Goal: Information Seeking & Learning: Find specific fact

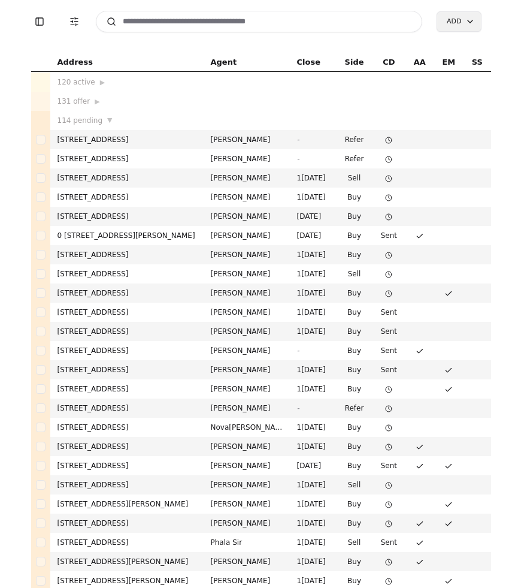
click at [177, 19] on input at bounding box center [259, 22] width 327 height 22
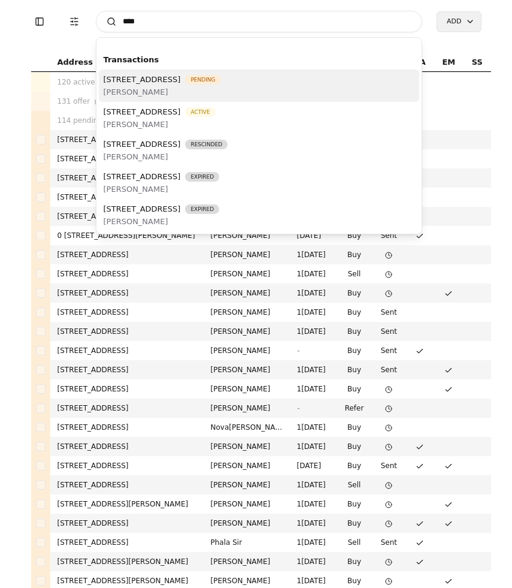
type input "****"
click at [206, 94] on span "[PERSON_NAME]" at bounding box center [162, 92] width 117 height 13
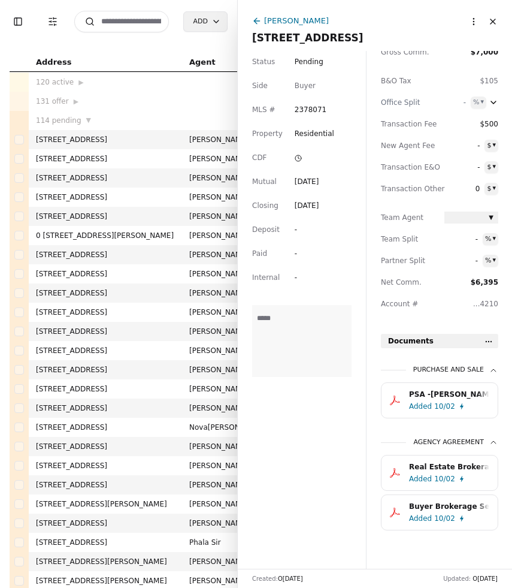
scroll to position [147, 0]
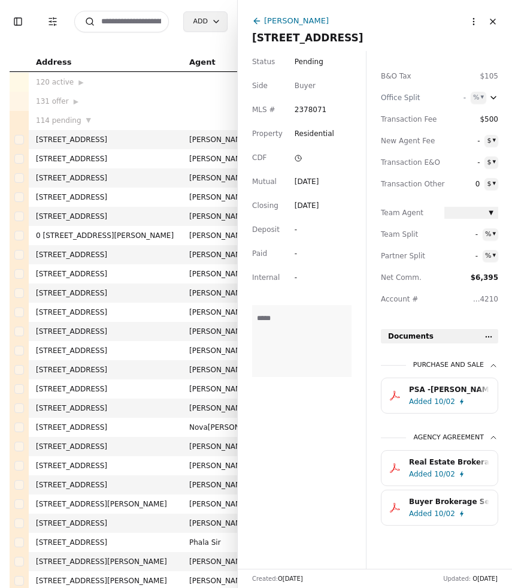
click at [462, 515] on div "Added 10/02" at bounding box center [451, 514] width 85 height 12
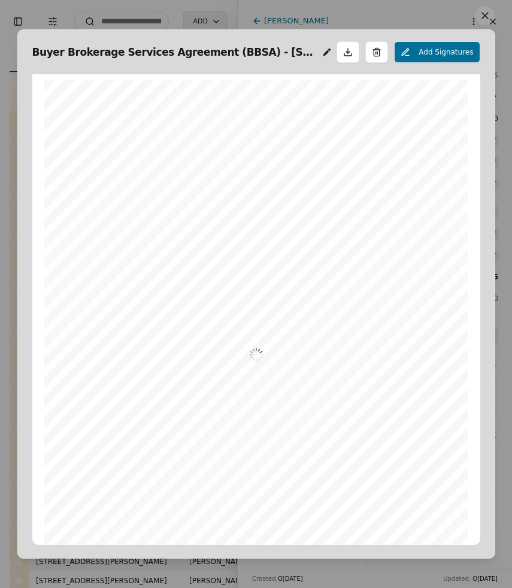
scroll to position [6, 0]
click at [491, 13] on button at bounding box center [485, 15] width 19 height 19
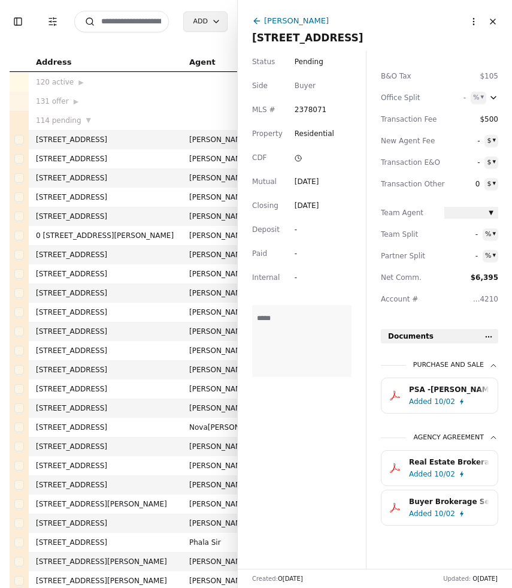
click at [442, 468] on div "Real Estate Brokerage in Washington Pamphlet.pdf" at bounding box center [449, 462] width 80 height 12
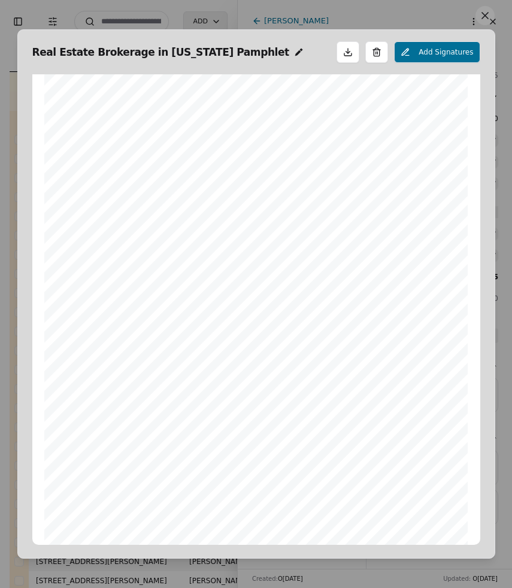
click at [487, 17] on button at bounding box center [485, 15] width 19 height 19
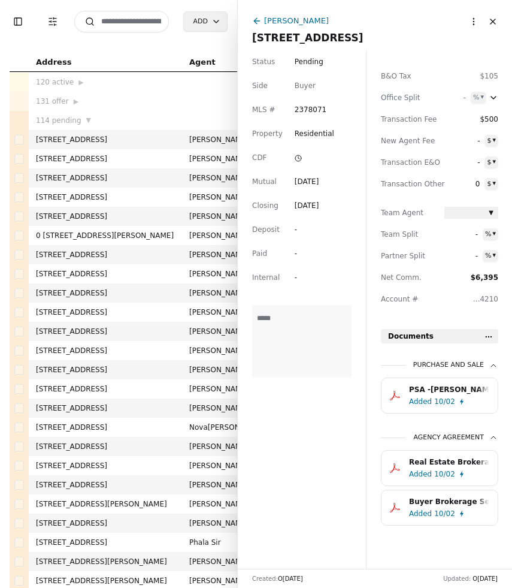
click at [457, 397] on div "Added 10/02" at bounding box center [451, 402] width 85 height 12
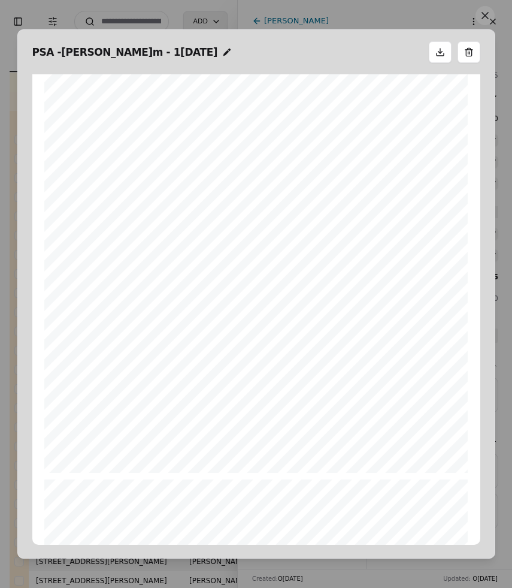
scroll to position [0, 0]
click at [484, 16] on button at bounding box center [485, 15] width 19 height 19
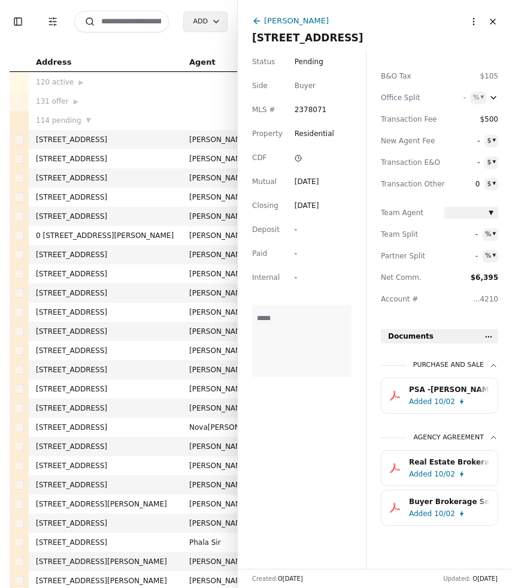
click at [114, 22] on input at bounding box center [121, 22] width 95 height 22
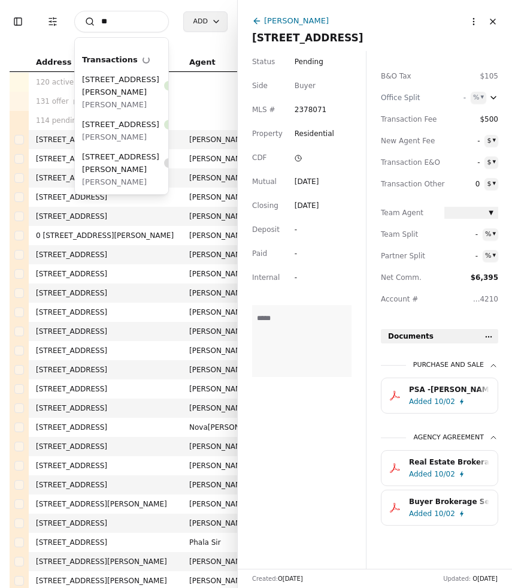
type input "*"
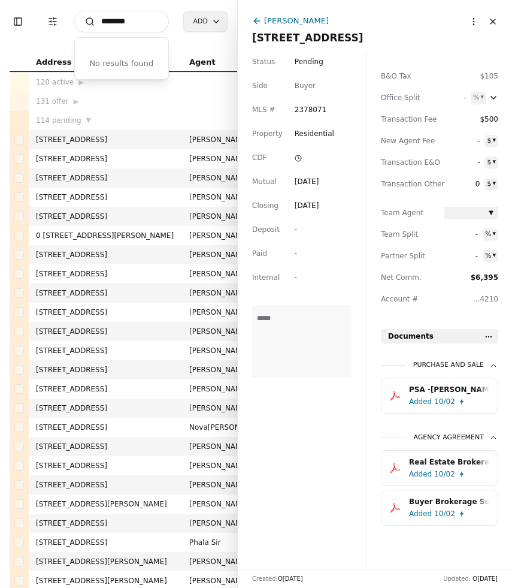
click at [142, 22] on input "********" at bounding box center [121, 22] width 95 height 22
type input "*"
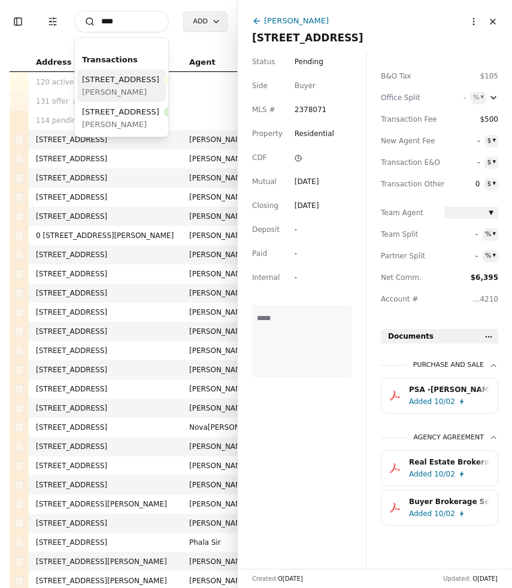
type input "****"
click at [123, 86] on span "[STREET_ADDRESS]" at bounding box center [120, 79] width 77 height 13
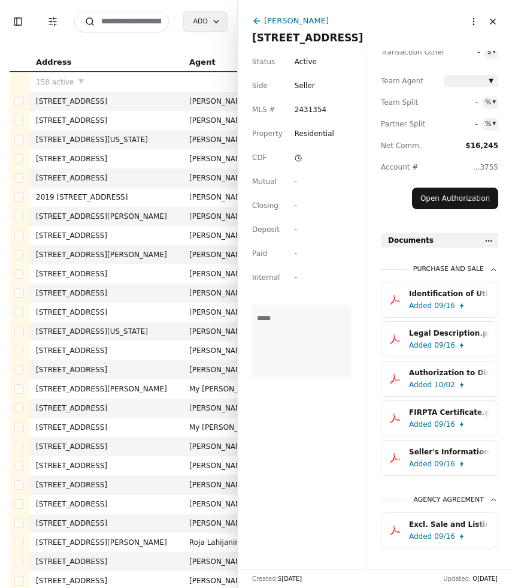
scroll to position [301, 0]
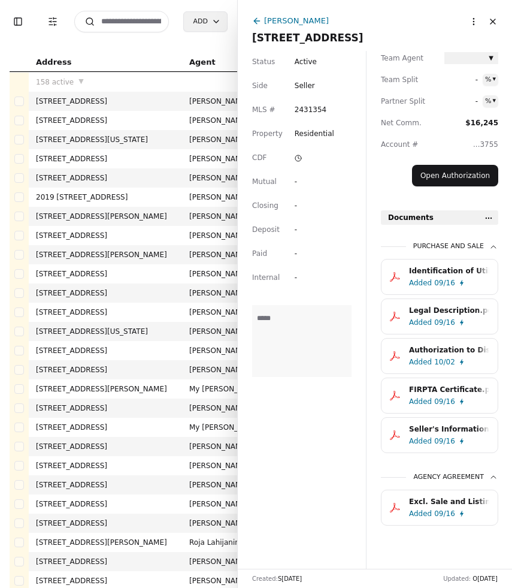
click at [433, 363] on div "Added 10/02" at bounding box center [451, 362] width 85 height 12
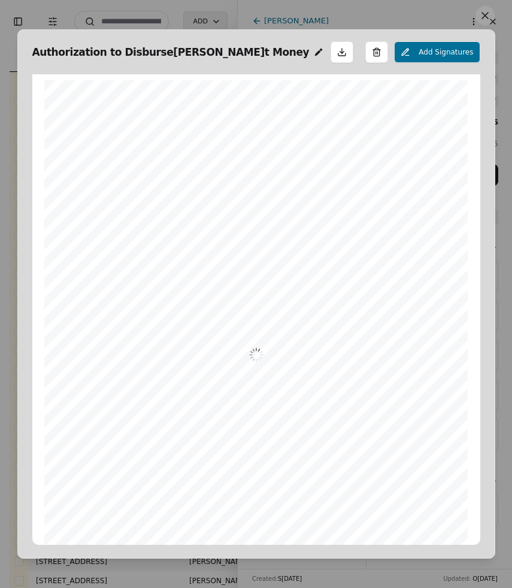
scroll to position [6, 0]
click at [482, 14] on button at bounding box center [485, 15] width 19 height 19
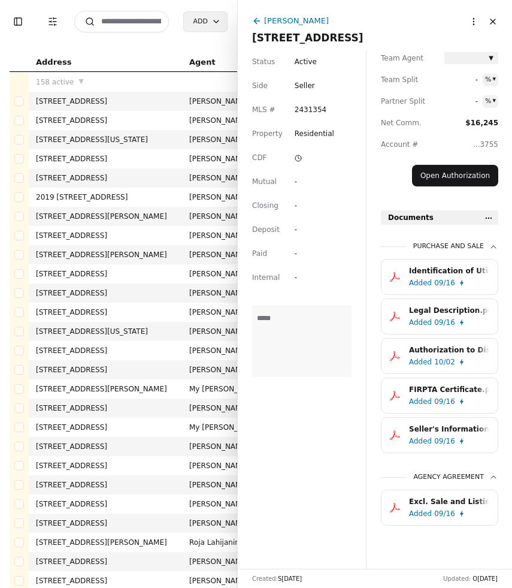
click at [466, 284] on div "Added 09/16" at bounding box center [451, 283] width 85 height 12
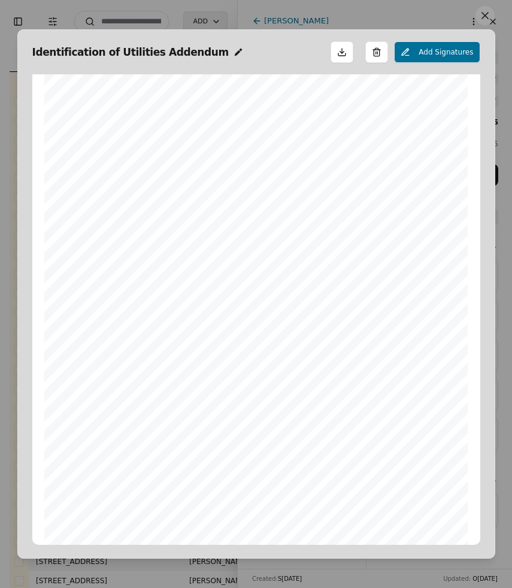
click at [480, 17] on button at bounding box center [485, 15] width 19 height 19
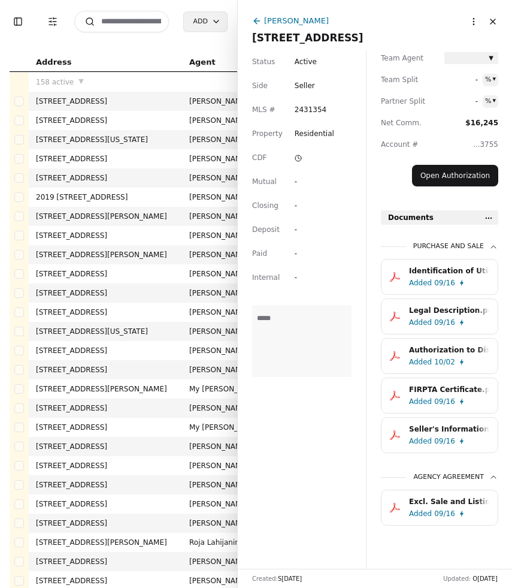
click at [454, 307] on div "Legal Description.pdf" at bounding box center [449, 310] width 80 height 12
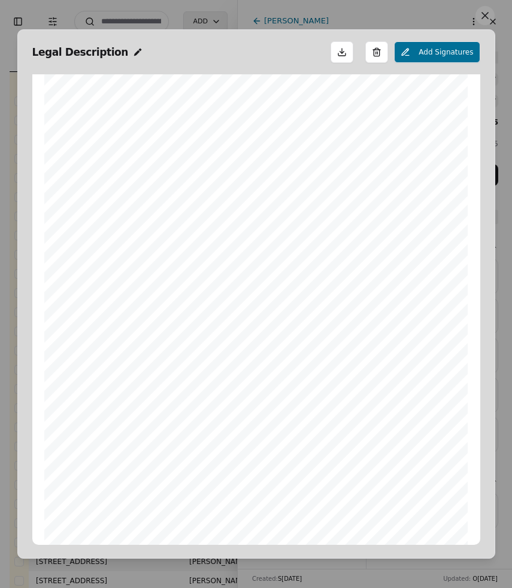
click at [481, 13] on button at bounding box center [485, 15] width 19 height 19
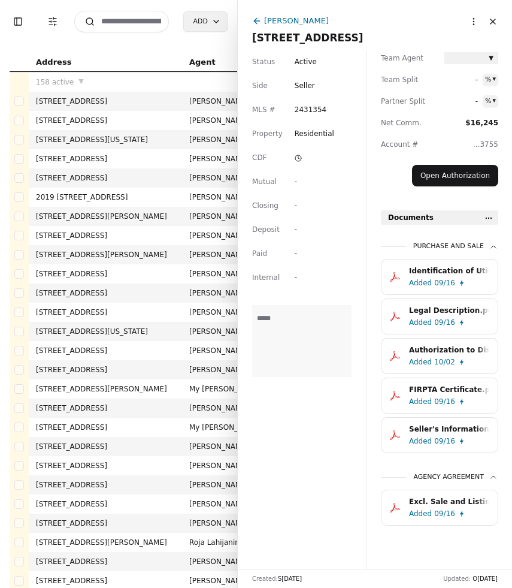
click at [456, 401] on div "Added 09/16" at bounding box center [451, 402] width 85 height 12
click at [447, 433] on div "Seller's Information Undisclosed.pdf" at bounding box center [449, 429] width 80 height 12
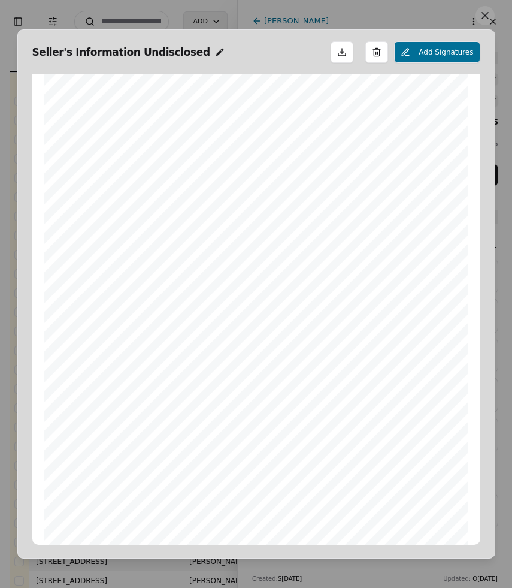
click at [479, 19] on button at bounding box center [485, 15] width 19 height 19
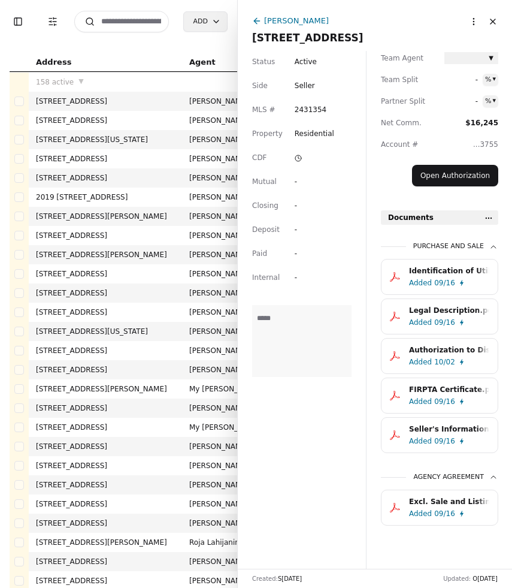
click at [442, 500] on div "Excl. Sale and Listing Agreement.pdf" at bounding box center [449, 502] width 80 height 12
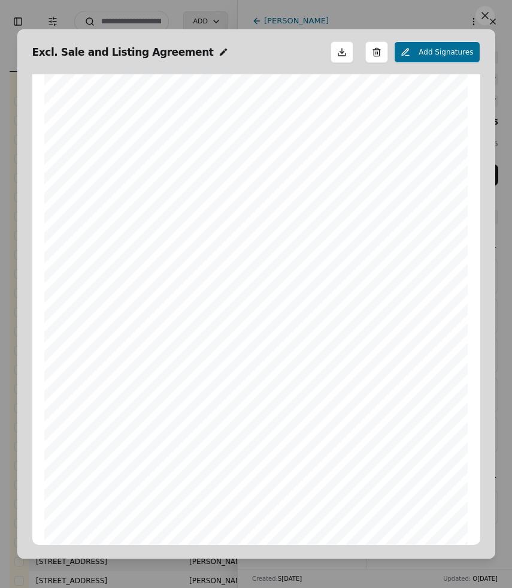
click at [489, 17] on button at bounding box center [485, 15] width 19 height 19
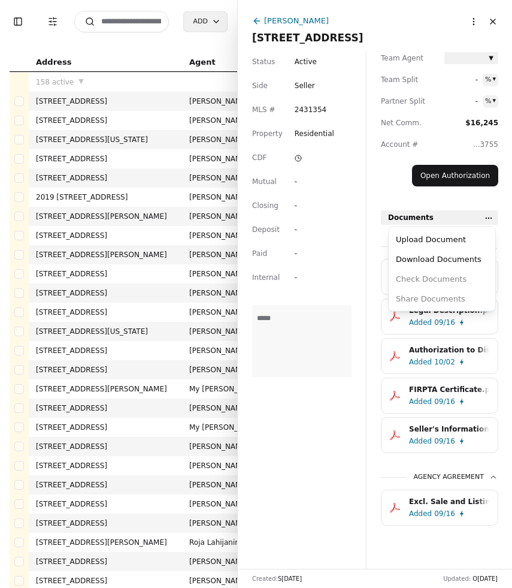
click at [488, 223] on html "Toggle Sidebar Transaction Filters Search Add Address Agent Close Side CD AA EM…" at bounding box center [256, 294] width 512 height 588
click at [465, 243] on div "Upload Document" at bounding box center [442, 240] width 102 height 20
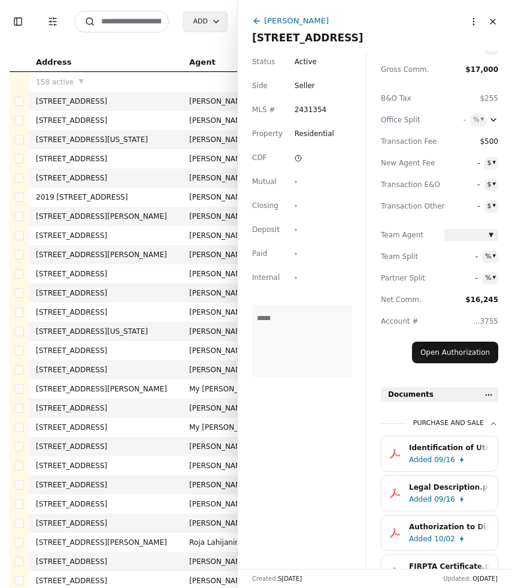
scroll to position [108, 0]
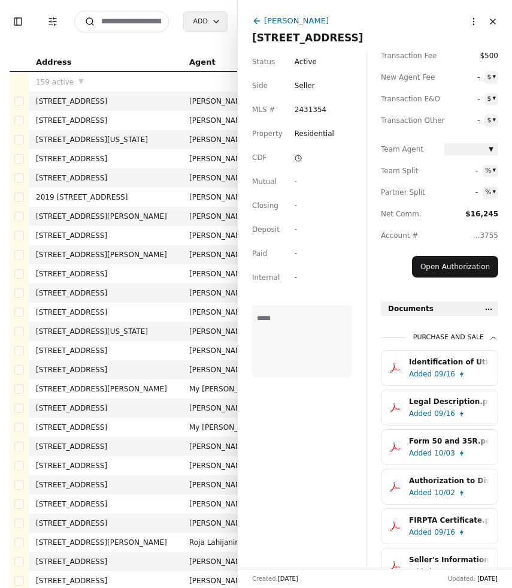
scroll to position [341, 0]
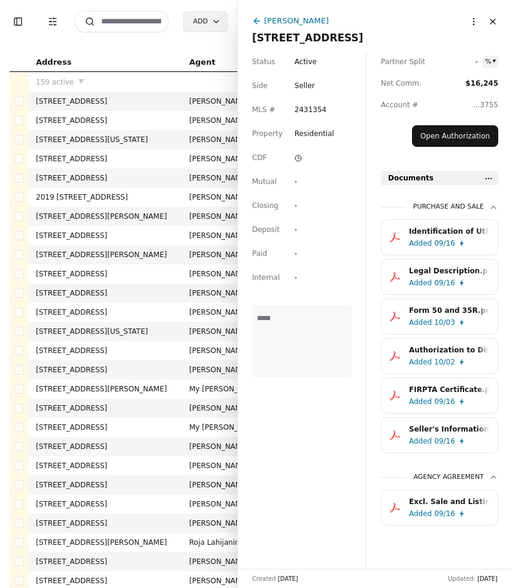
click at [144, 15] on input at bounding box center [121, 22] width 95 height 22
click at [111, 23] on input at bounding box center [121, 22] width 95 height 22
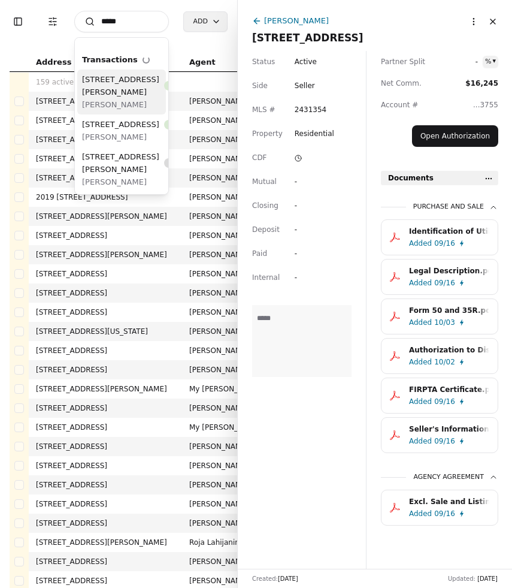
type input "******"
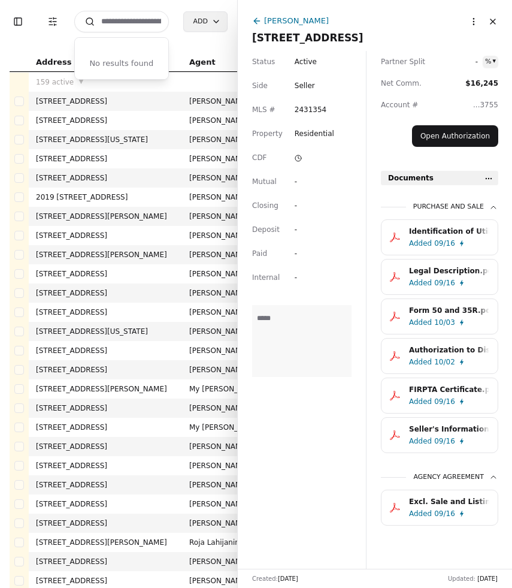
click at [492, 24] on button "Close" at bounding box center [493, 21] width 19 height 19
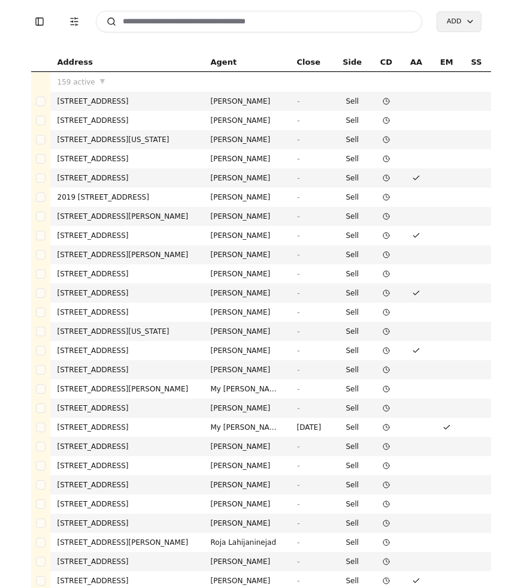
click at [162, 20] on input at bounding box center [259, 22] width 327 height 22
type input "*"
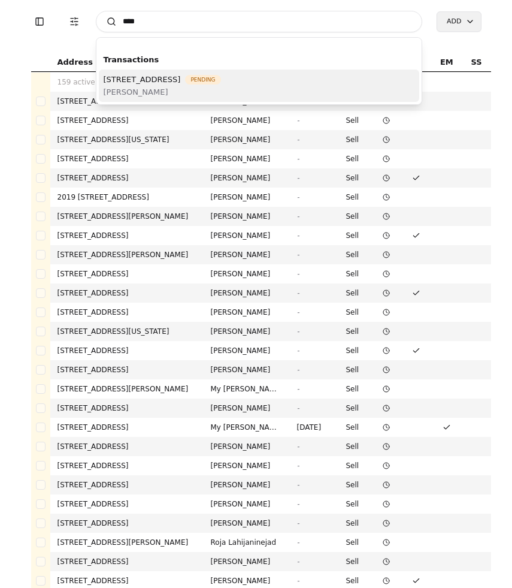
type input "****"
click at [195, 90] on span "[PERSON_NAME]" at bounding box center [162, 92] width 117 height 13
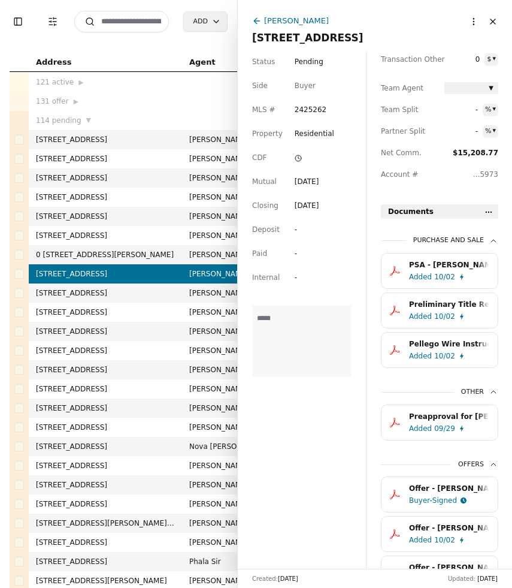
scroll to position [339, 0]
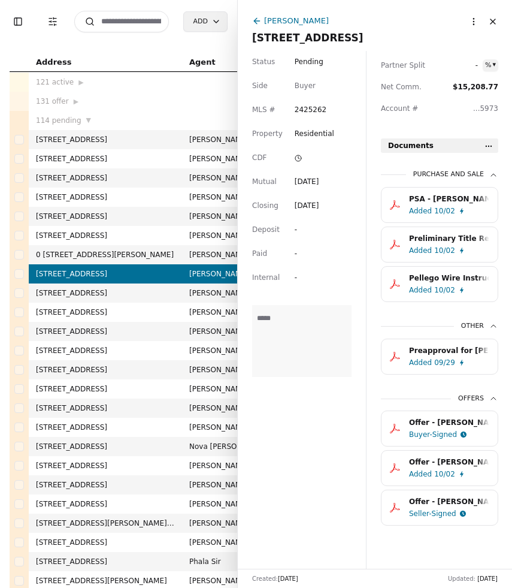
click at [453, 242] on div "Preliminary Title Report - [STREET_ADDRESS]pdf" at bounding box center [449, 239] width 80 height 12
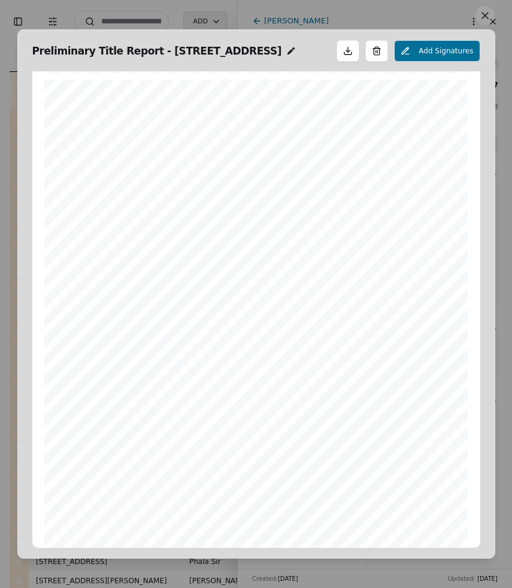
scroll to position [1670, 0]
click at [485, 13] on button at bounding box center [485, 15] width 19 height 19
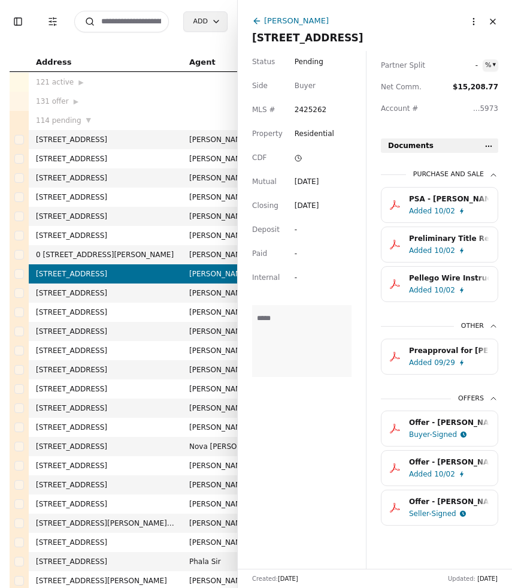
click at [122, 23] on input at bounding box center [121, 22] width 95 height 22
click at [492, 142] on html "Toggle Sidebar Transaction Filters Search Add Address Agent Close Side CD AA EM…" at bounding box center [256, 294] width 512 height 588
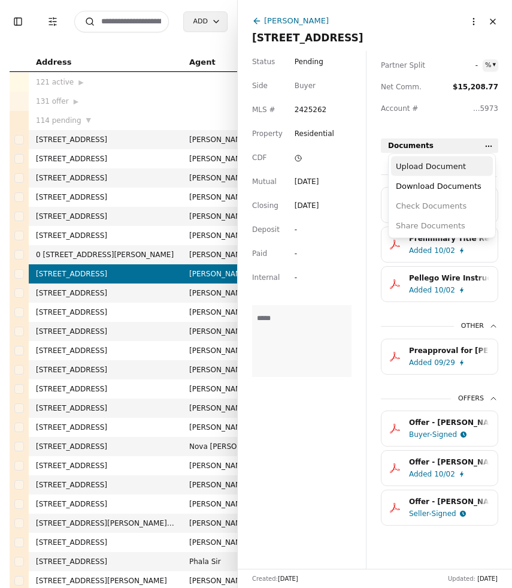
click at [475, 162] on div "Upload Document" at bounding box center [442, 166] width 102 height 20
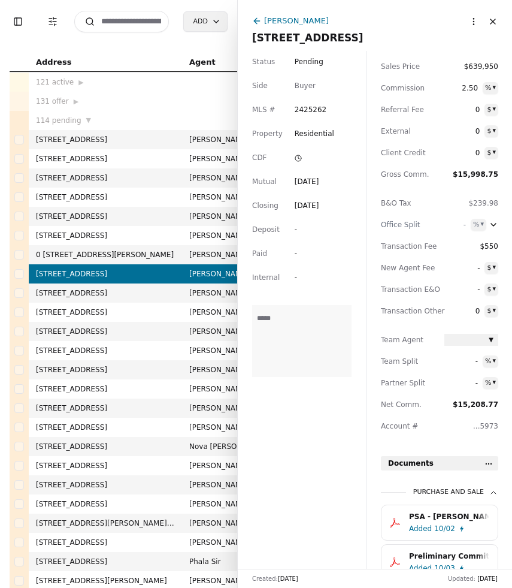
scroll to position [339, 0]
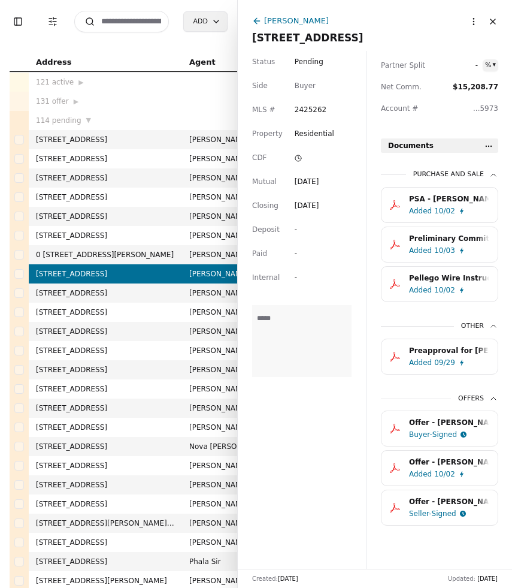
click at [489, 143] on html "Toggle Sidebar Transaction Filters Search Add Address Agent Close Side CD AA EM…" at bounding box center [256, 294] width 512 height 588
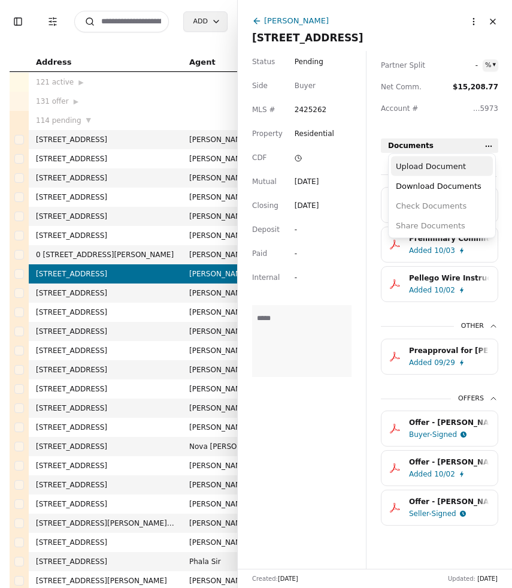
click at [429, 170] on div "Upload Document" at bounding box center [442, 166] width 102 height 20
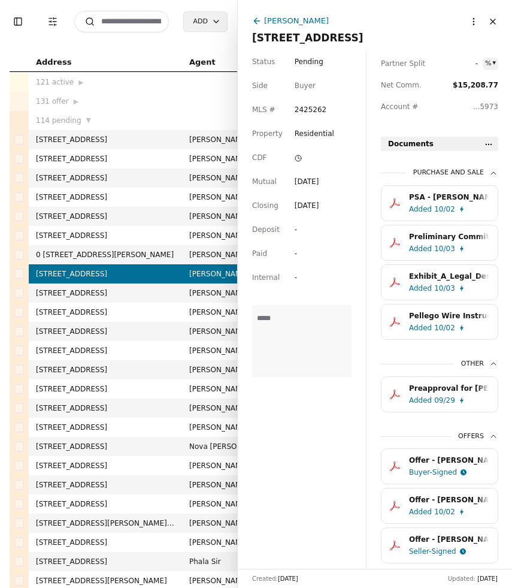
click at [494, 22] on button "Close" at bounding box center [493, 21] width 19 height 19
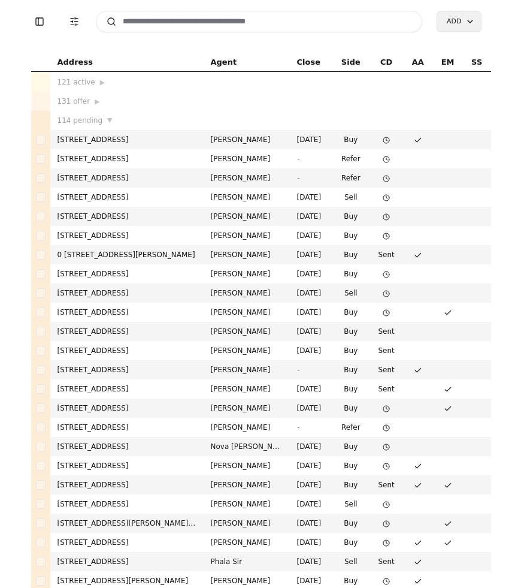
click at [166, 24] on input at bounding box center [259, 22] width 327 height 22
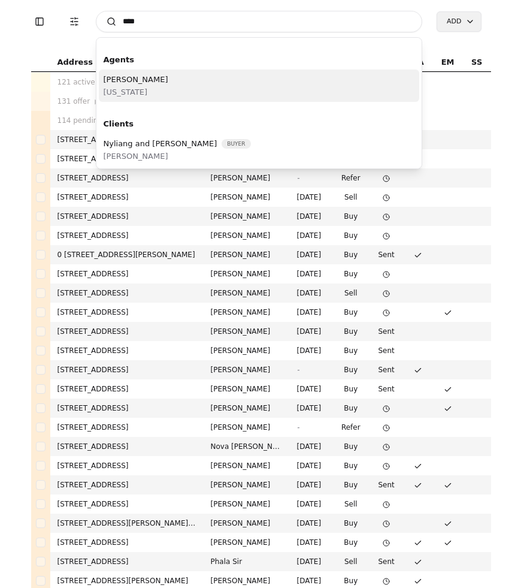
type input "****"
click at [182, 74] on div "[PERSON_NAME][US_STATE]" at bounding box center [259, 86] width 321 height 32
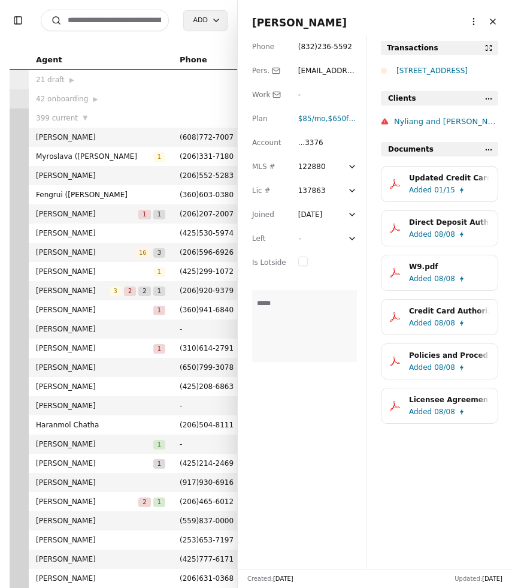
click at [408, 74] on div "[STREET_ADDRESS]" at bounding box center [448, 71] width 102 height 12
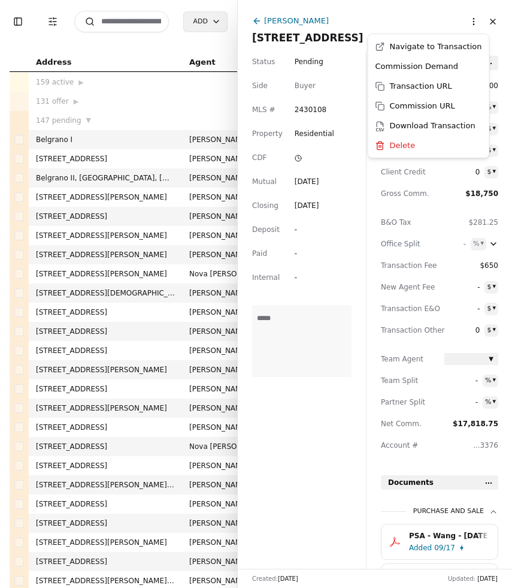
click at [473, 22] on html "Toggle Sidebar Transaction Filters Search Add Address Agent Close Side CD AA EM…" at bounding box center [256, 294] width 512 height 588
click at [440, 86] on div "Transaction URL" at bounding box center [429, 86] width 116 height 20
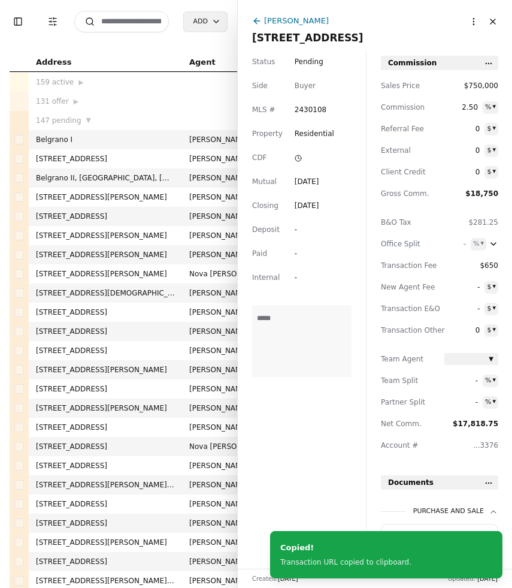
click at [474, 23] on html "Toggle Sidebar Transaction Filters Search Add Address Agent Close Side CD AA EM…" at bounding box center [256, 294] width 512 height 588
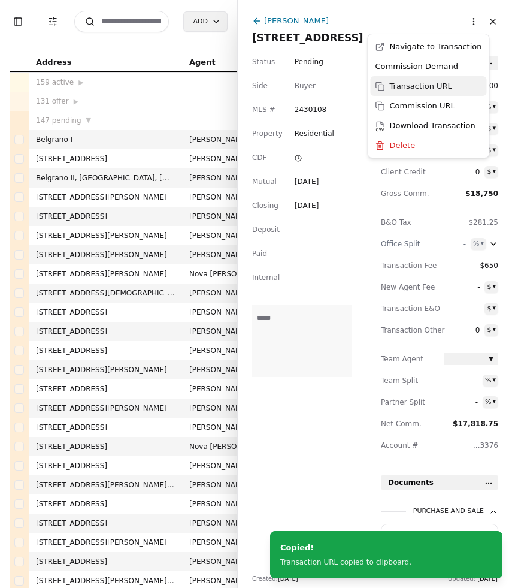
click at [441, 86] on div "Transaction URL" at bounding box center [429, 86] width 116 height 20
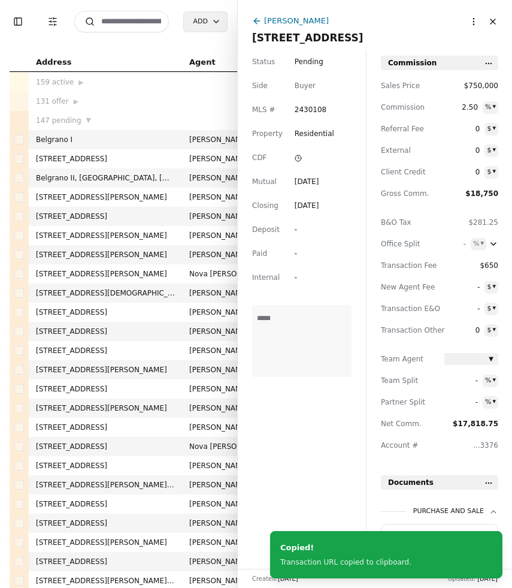
click at [283, 21] on div "[PERSON_NAME]" at bounding box center [296, 20] width 65 height 13
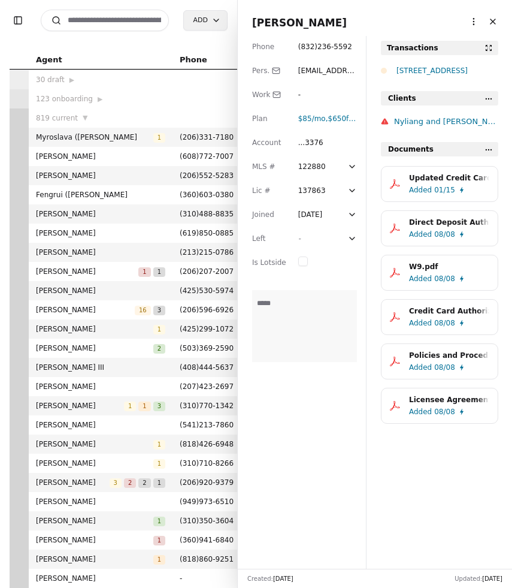
click at [146, 16] on input at bounding box center [105, 21] width 128 height 22
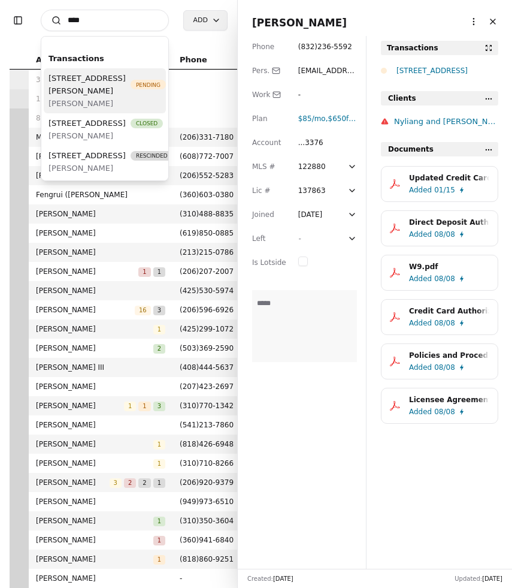
type input "****"
click at [123, 97] on div "[STREET_ADDRESS][PERSON_NAME]" at bounding box center [107, 84] width 117 height 25
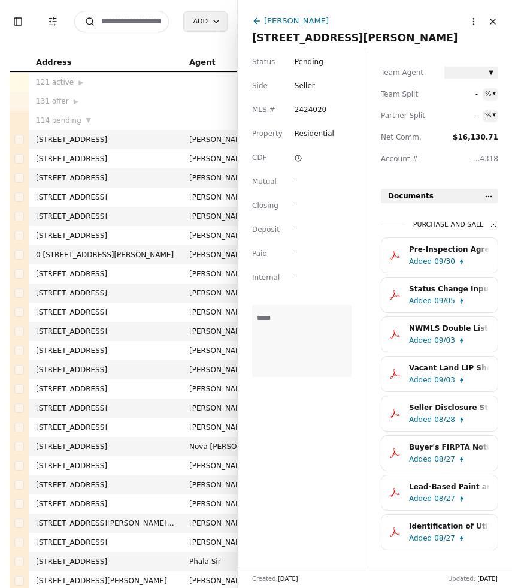
scroll to position [276, 0]
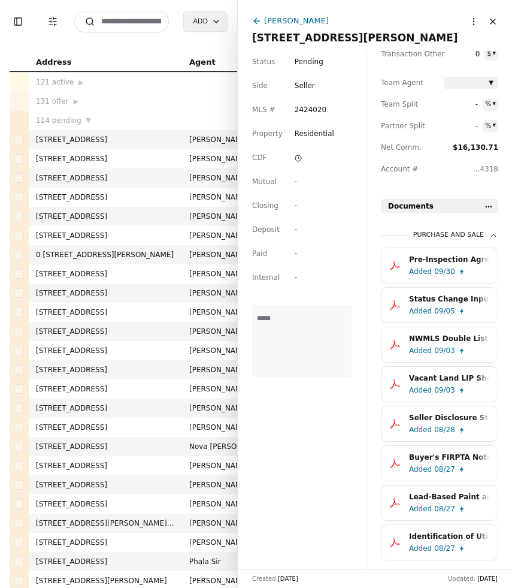
click at [489, 206] on html "Toggle Sidebar Transaction Filters Search Add Address Agent Close Side CD AA EM…" at bounding box center [256, 294] width 512 height 588
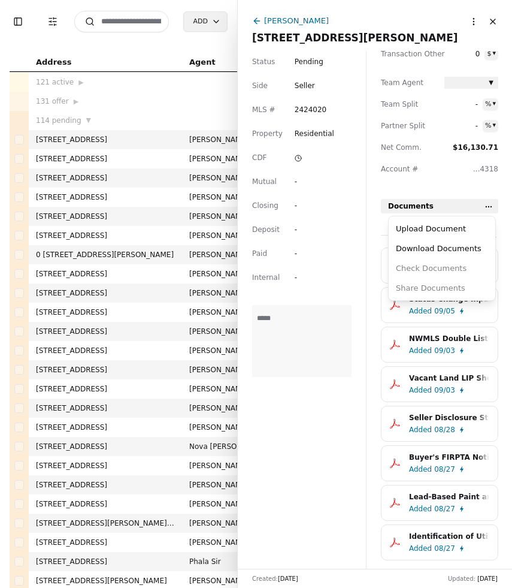
click at [466, 218] on div "Upload Document Download Documents Check Documents Share Documents" at bounding box center [442, 258] width 108 height 85
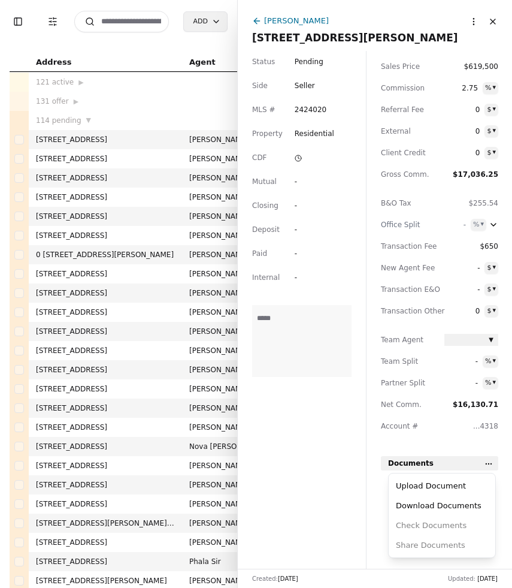
scroll to position [19, 0]
click at [474, 485] on div "Upload Document" at bounding box center [442, 486] width 102 height 20
click at [488, 471] on div "Commission Sales Price $619,500 Commission 2.75 % ▾ Referral Fee 0 $ ▾ External…" at bounding box center [440, 305] width 146 height 537
click at [488, 469] on html "Toggle Sidebar Transaction Filters Search Add Address Agent Close Side CD AA EM…" at bounding box center [256, 294] width 512 height 588
click at [483, 463] on html "Toggle Sidebar Transaction Filters Search Add Address Agent Close Side CD AA EM…" at bounding box center [256, 294] width 512 height 588
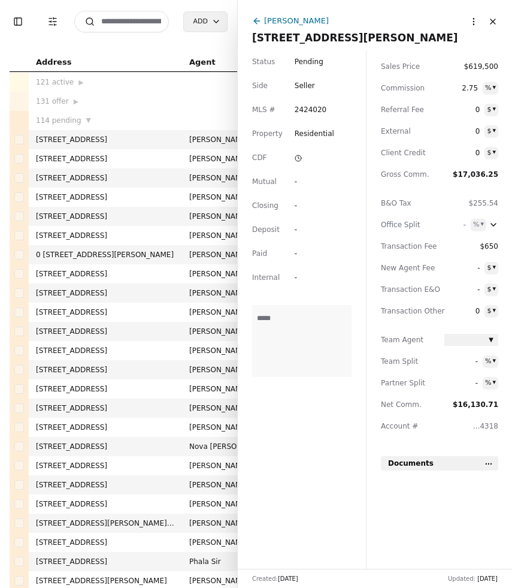
scroll to position [0, 0]
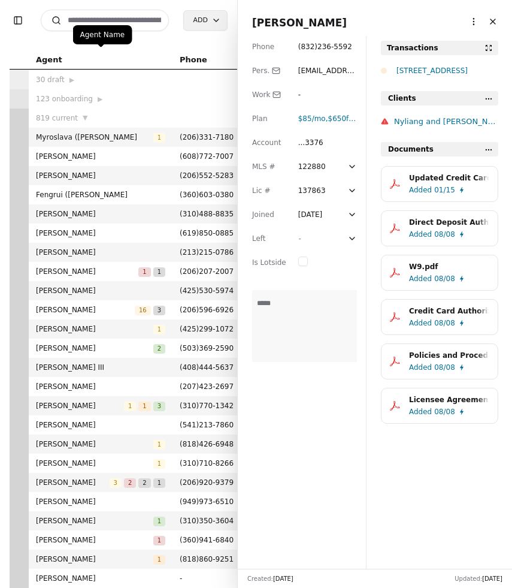
click at [102, 25] on input at bounding box center [105, 21] width 128 height 22
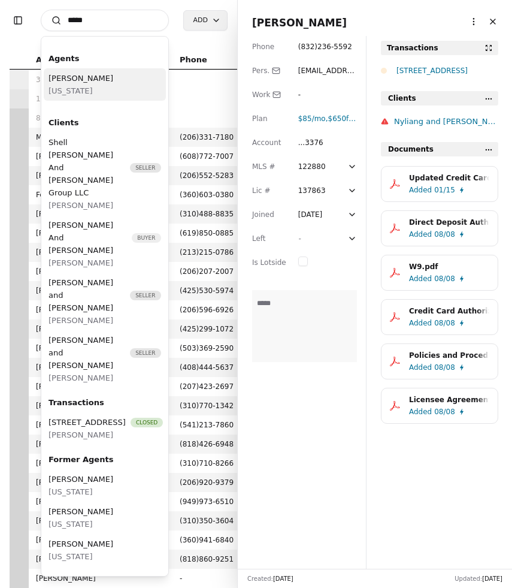
type input "*****"
click at [116, 82] on div "[PERSON_NAME] [US_STATE]" at bounding box center [105, 84] width 122 height 32
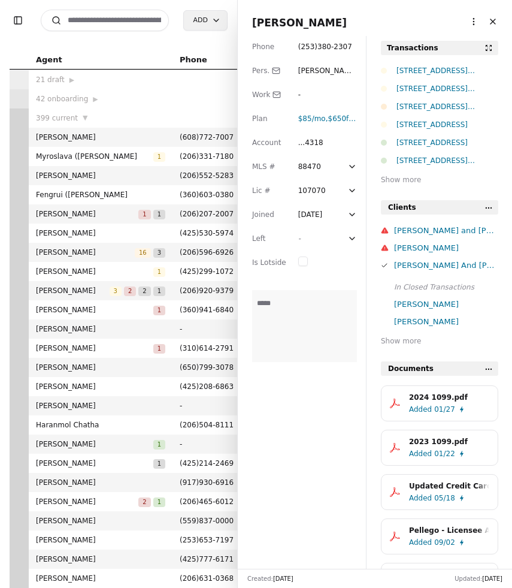
click at [421, 73] on div "[STREET_ADDRESS][US_STATE]" at bounding box center [448, 71] width 102 height 12
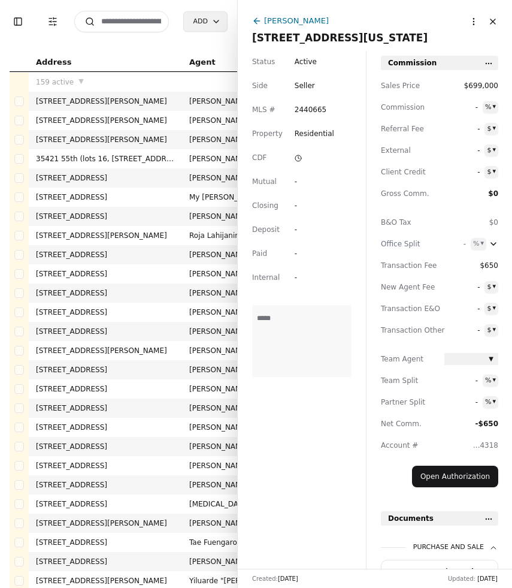
click at [258, 21] on icon at bounding box center [257, 21] width 10 height 10
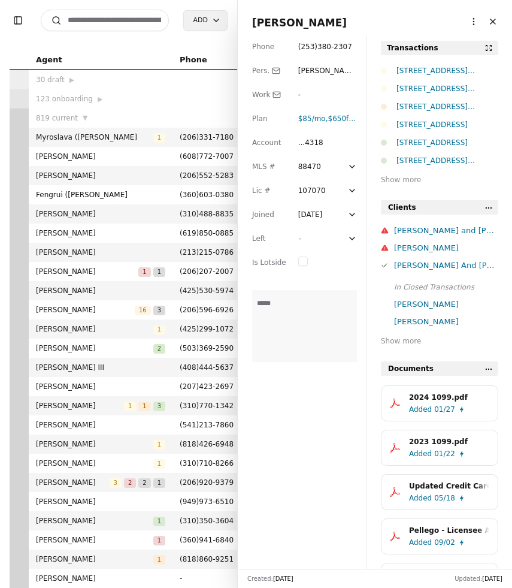
click at [447, 108] on div "[STREET_ADDRESS][PERSON_NAME]" at bounding box center [448, 107] width 102 height 12
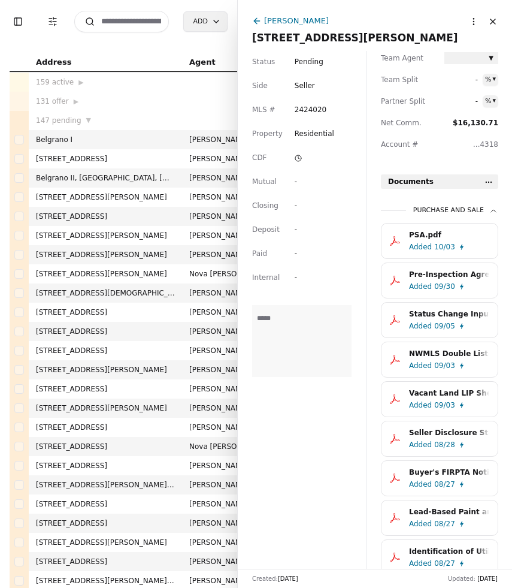
scroll to position [299, 0]
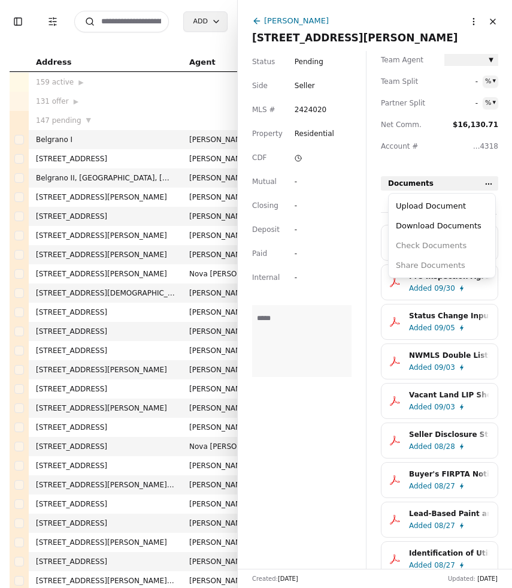
click at [487, 177] on html "Toggle Sidebar Transaction Filters Search Add Address Agent Close Side CD AA EM…" at bounding box center [256, 294] width 512 height 588
click at [442, 207] on div "Upload Document" at bounding box center [442, 206] width 102 height 20
